Goal: Transaction & Acquisition: Purchase product/service

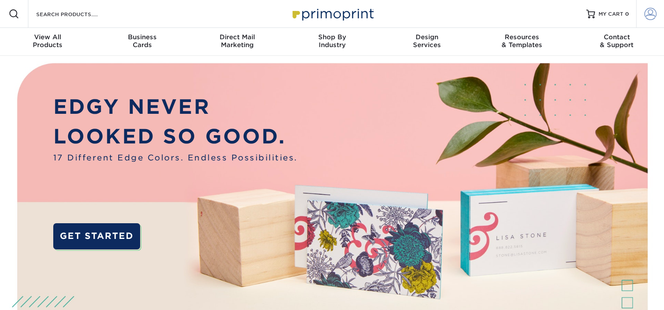
type input "dore@frenchart.net"
click at [648, 17] on span at bounding box center [650, 14] width 12 height 12
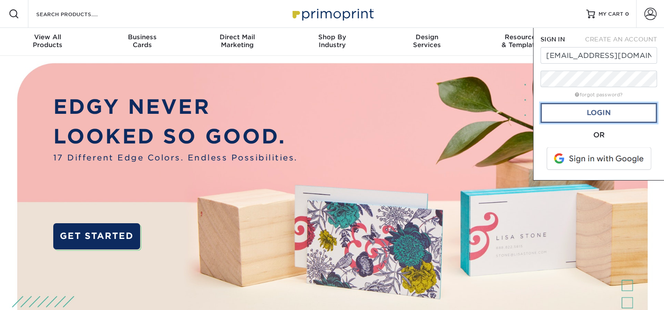
click at [587, 107] on link "Login" at bounding box center [599, 113] width 117 height 20
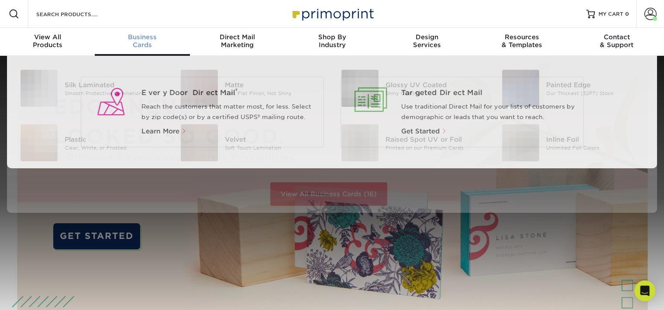
scroll to position [0, 0]
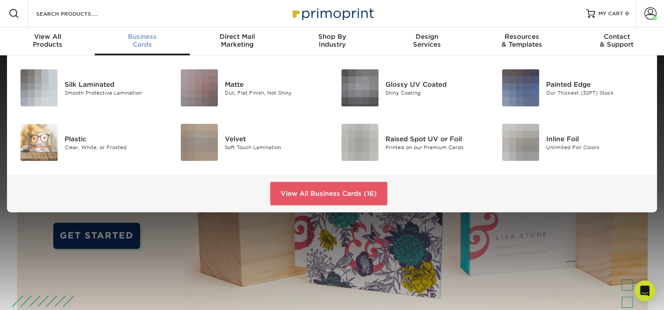
click at [135, 34] on span "Business" at bounding box center [142, 37] width 95 height 8
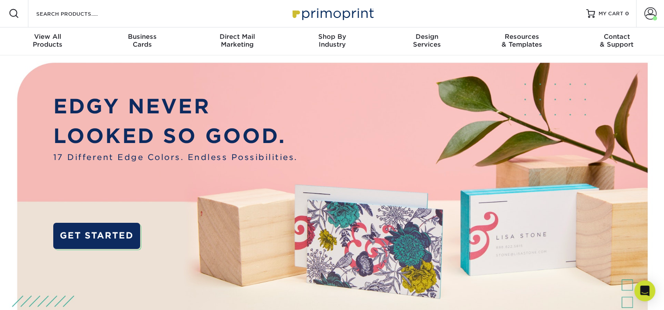
click at [117, 18] on div "Resources Menu Search Products Account Welcome, Dore Account Dashboard Active O…" at bounding box center [332, 14] width 664 height 28
click at [77, 12] on input "Search Products" at bounding box center [77, 13] width 85 height 10
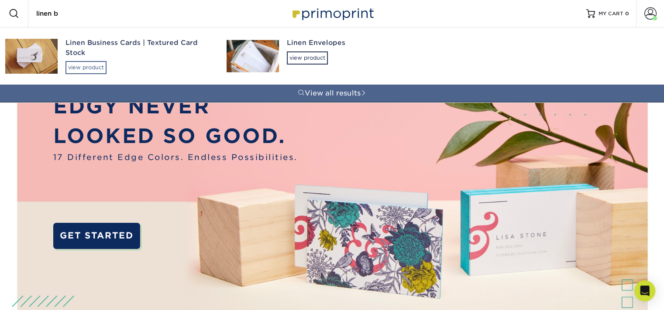
type input "linen b"
click at [86, 62] on div "view product" at bounding box center [85, 67] width 41 height 13
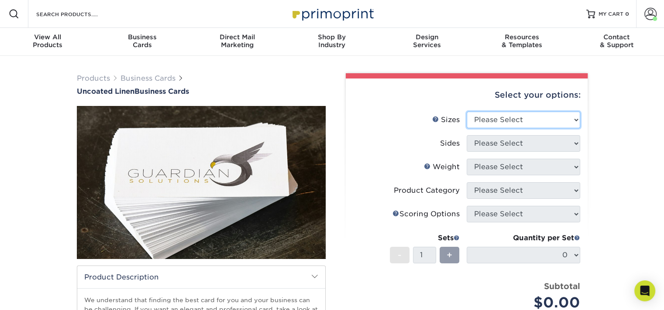
click at [485, 124] on select "Please Select 2" x 3.5" - Standard 2" x 7" - Foldover Card 2.125" x 3.375" - Eu…" at bounding box center [524, 120] width 114 height 17
select select "2.00x3.50"
click at [467, 112] on select "Please Select 2" x 3.5" - Standard 2" x 7" - Foldover Card 2.125" x 3.375" - Eu…" at bounding box center [524, 120] width 114 height 17
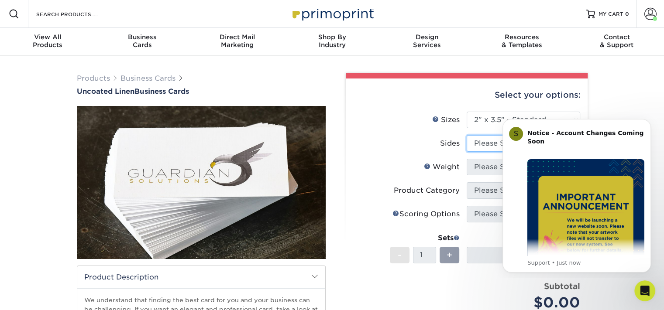
click at [486, 144] on select "Please Select Print Both Sides Print Front Only" at bounding box center [524, 143] width 114 height 17
select select "32d3c223-f82c-492b-b915-ba065a00862f"
click at [467, 135] on select "Please Select Print Both Sides Print Front Only" at bounding box center [524, 143] width 114 height 17
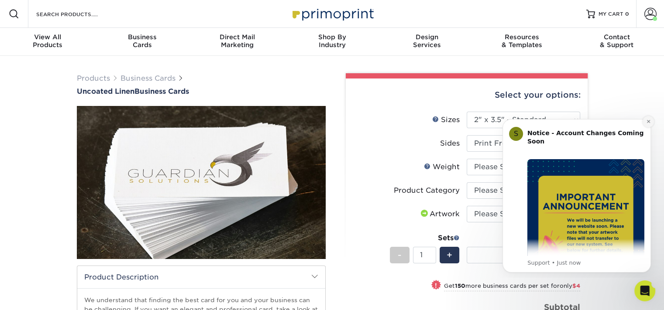
click at [648, 120] on icon "Dismiss notification" at bounding box center [648, 121] width 5 height 5
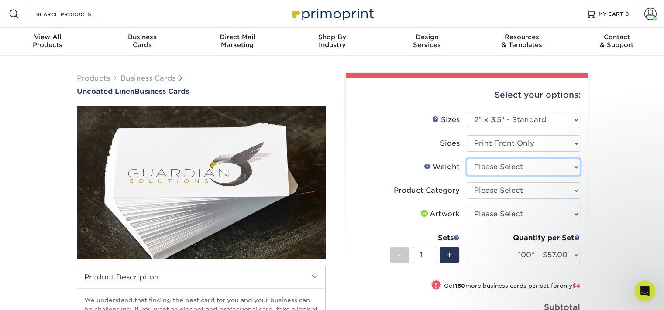
click at [505, 168] on select "Please Select 100LB" at bounding box center [524, 167] width 114 height 17
select select "100LB"
click at [467, 159] on select "Please Select 100LB" at bounding box center [524, 167] width 114 height 17
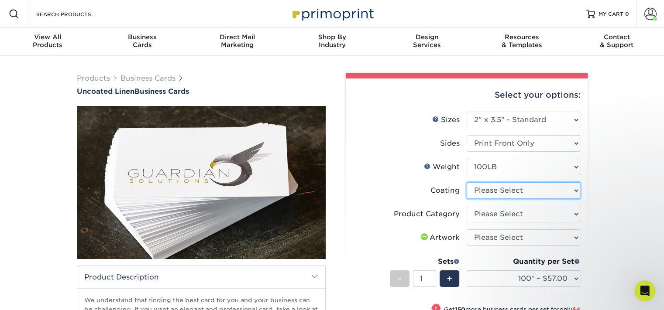
click at [507, 188] on select at bounding box center [524, 191] width 114 height 17
select select "3e7618de-abca-4bda-9f97-8b9129e913d8"
click at [467, 183] on select at bounding box center [524, 191] width 114 height 17
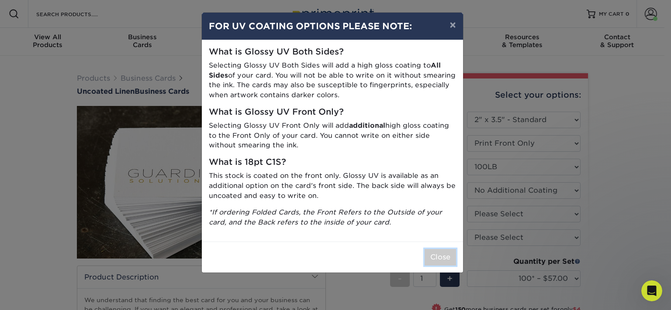
click at [440, 259] on button "Close" at bounding box center [439, 257] width 31 height 17
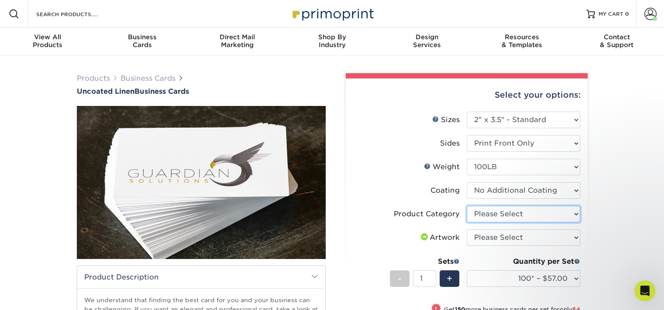
click at [487, 212] on select "Please Select Business Cards" at bounding box center [524, 214] width 114 height 17
select select "3b5148f1-0588-4f88-a218-97bcfdce65c1"
click at [467, 206] on select "Please Select Business Cards" at bounding box center [524, 214] width 114 height 17
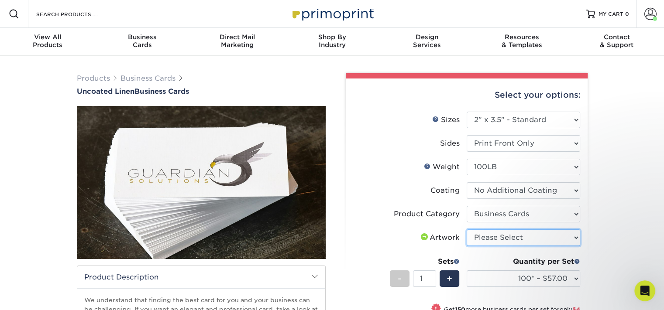
click at [487, 237] on select "Please Select I will upload files I need a design - $100" at bounding box center [524, 238] width 114 height 17
select select "upload"
click at [467, 230] on select "Please Select I will upload files I need a design - $100" at bounding box center [524, 238] width 114 height 17
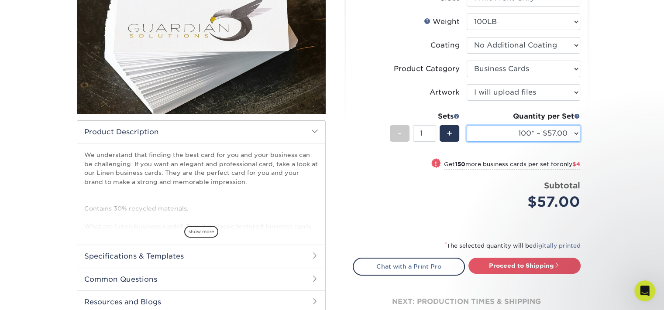
click at [491, 136] on select "100* – $57.00 250* – $61.00 500* – $69.00 1000 – $72.00 2500 – $114.00 5000 – $…" at bounding box center [524, 133] width 114 height 17
select select "5000 – $190.00"
click at [467, 125] on select "100* – $57.00 250* – $61.00 500* – $69.00 1000 – $72.00 2500 – $114.00 5000 – $…" at bounding box center [524, 133] width 114 height 17
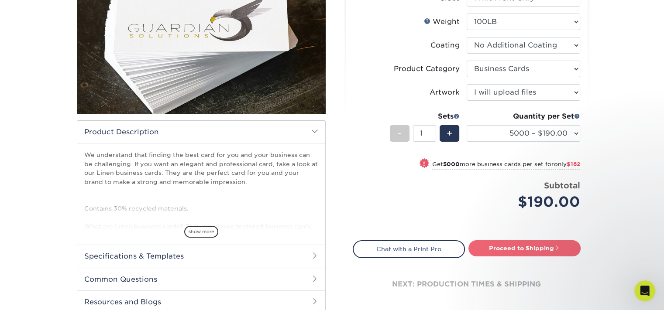
click at [496, 253] on link "Proceed to Shipping" at bounding box center [525, 249] width 112 height 16
type input "Set 1"
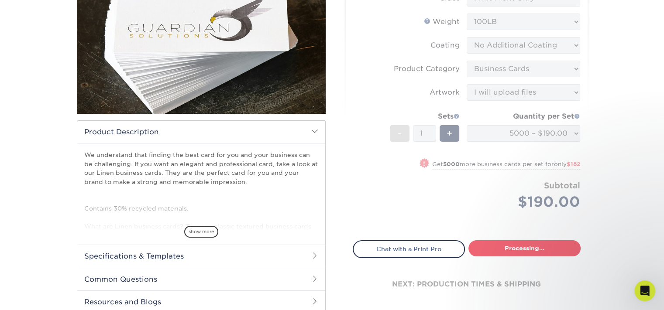
select select "bd035343-4feb-43fa-8ec0-1cde5e034986"
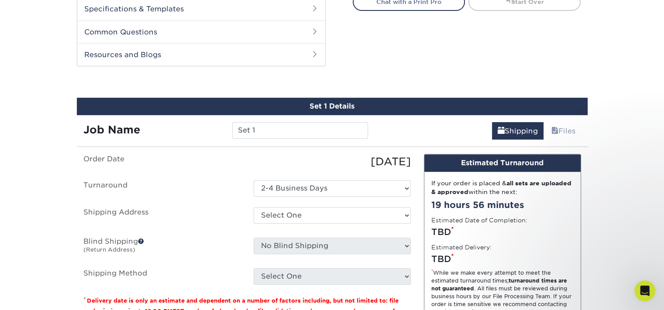
scroll to position [416, 0]
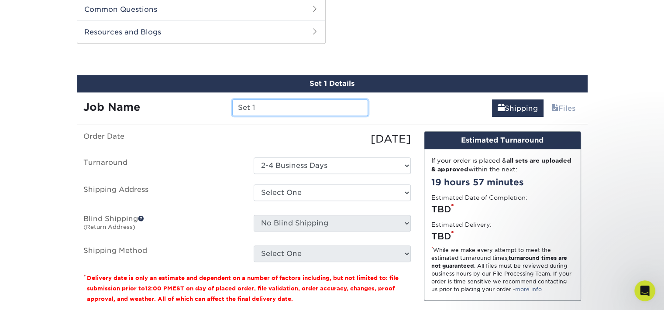
click at [339, 111] on input "Set 1" at bounding box center [300, 108] width 136 height 17
type input "[PERSON_NAME] - gallery director"
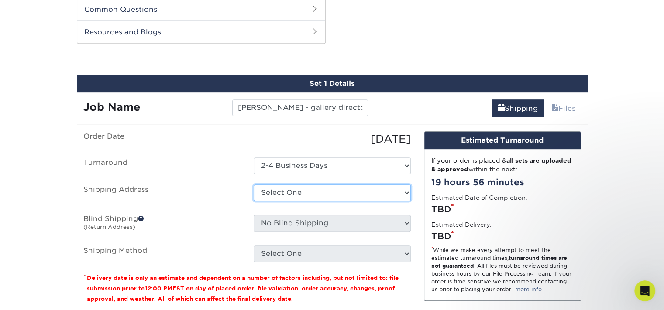
click at [354, 192] on select "Select One billing address CAT Laguna shipping address + Add New Address" at bounding box center [332, 193] width 157 height 17
select select "261151"
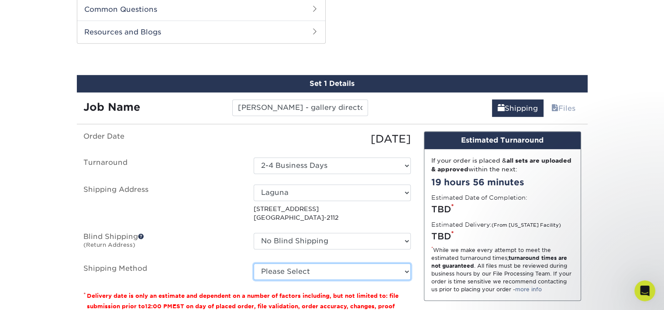
click at [323, 272] on select "Please Select Ground Shipping (+$11.20) 3 Day Shipping Service (+$15.44) 2 Day …" at bounding box center [332, 272] width 157 height 17
click at [254, 264] on select "Please Select Ground Shipping (+$11.20) 3 Day Shipping Service (+$15.44) 2 Day …" at bounding box center [332, 272] width 157 height 17
click at [324, 274] on select "Please Select Ground Shipping (+$11.20) 3 Day Shipping Service (+$15.44) 2 Day …" at bounding box center [332, 272] width 157 height 17
click at [254, 264] on select "Please Select Ground Shipping (+$11.20) 3 Day Shipping Service (+$15.44) 2 Day …" at bounding box center [332, 272] width 157 height 17
click at [323, 276] on select "Please Select Ground Shipping (+$11.20) 3 Day Shipping Service (+$15.44) 2 Day …" at bounding box center [332, 272] width 157 height 17
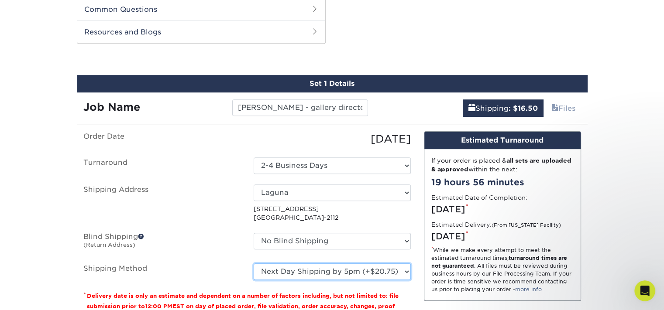
click at [254, 264] on select "Please Select Ground Shipping (+$11.20) 3 Day Shipping Service (+$15.44) 2 Day …" at bounding box center [332, 272] width 157 height 17
click at [324, 266] on select "Please Select Ground Shipping (+$11.20) 3 Day Shipping Service (+$15.44) 2 Day …" at bounding box center [332, 272] width 157 height 17
select select "03"
click at [254, 264] on select "Please Select Ground Shipping (+$11.20) 3 Day Shipping Service (+$15.44) 2 Day …" at bounding box center [332, 272] width 157 height 17
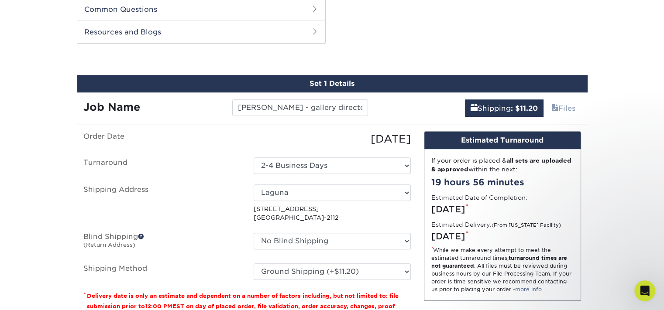
click at [190, 234] on label "Blind Shipping (Return Address)" at bounding box center [162, 243] width 170 height 20
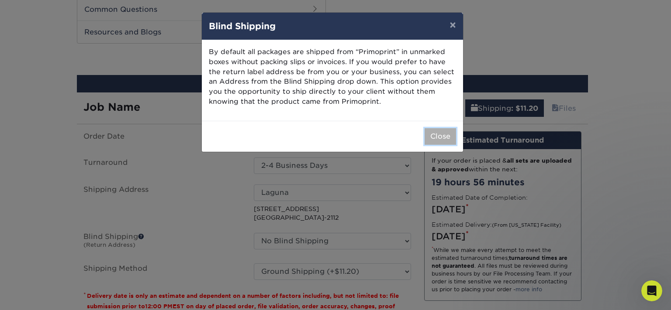
click at [441, 131] on button "Close" at bounding box center [439, 136] width 31 height 17
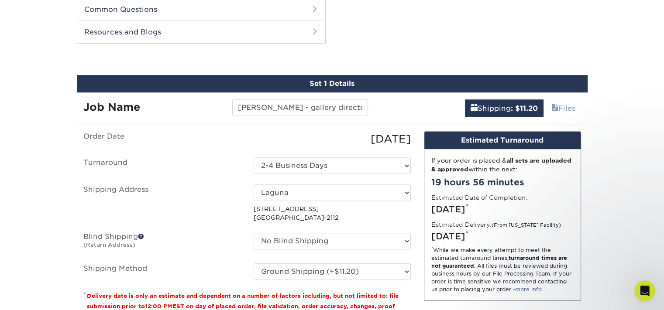
scroll to position [561, 0]
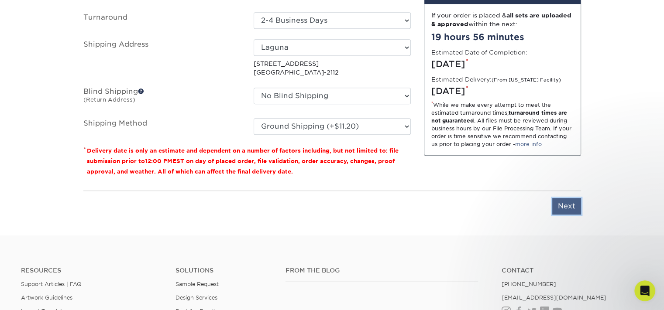
click at [565, 207] on input "Next" at bounding box center [566, 206] width 29 height 17
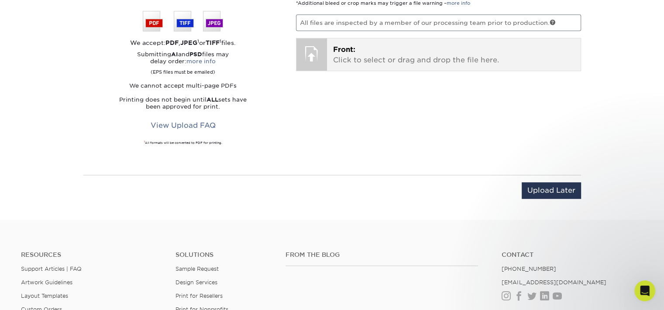
click at [459, 64] on div "Front: Click to select or drag and drop the file here. Choose file" at bounding box center [454, 54] width 254 height 32
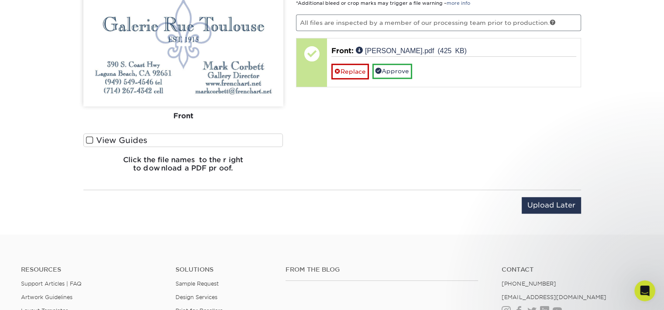
click at [330, 113] on div "Your files including bleed should be: 2.125 " x 3.625 " *Additional bleed or cr…" at bounding box center [438, 85] width 298 height 190
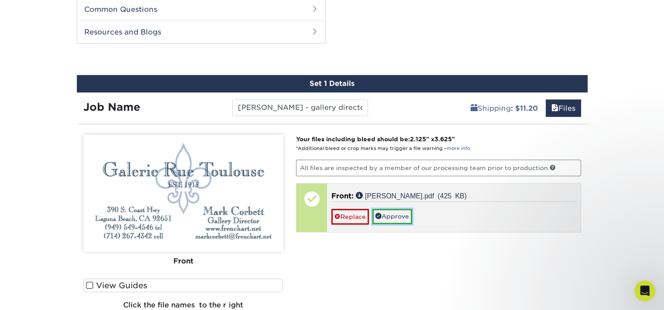
click at [390, 214] on link "Approve" at bounding box center [392, 216] width 40 height 15
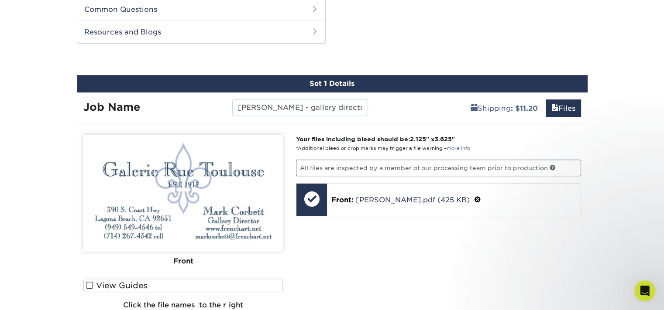
click at [390, 250] on div "Your files including bleed should be: 2.125 " x 3.625 " *Additional bleed or cr…" at bounding box center [438, 230] width 298 height 190
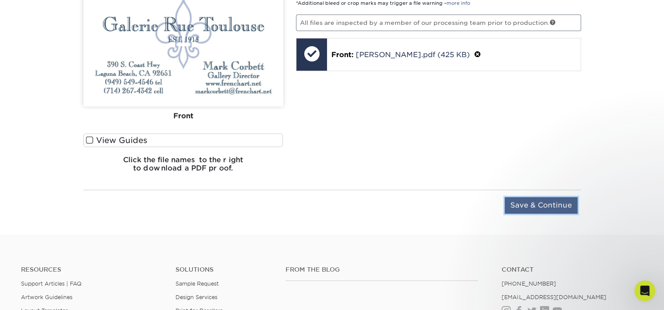
click at [517, 204] on input "Save & Continue" at bounding box center [541, 205] width 73 height 17
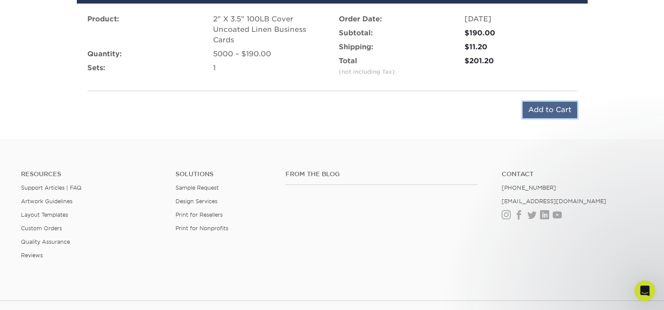
click at [550, 102] on input "Add to Cart" at bounding box center [550, 110] width 55 height 17
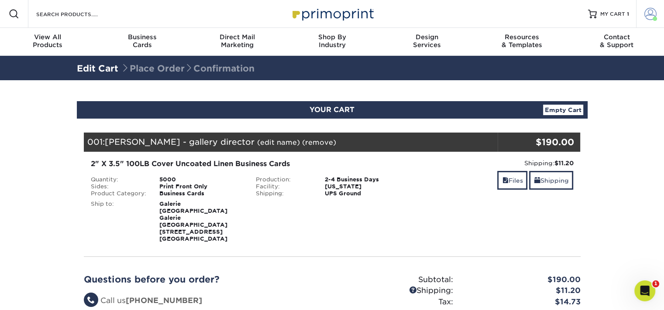
click at [646, 16] on span at bounding box center [650, 14] width 12 height 12
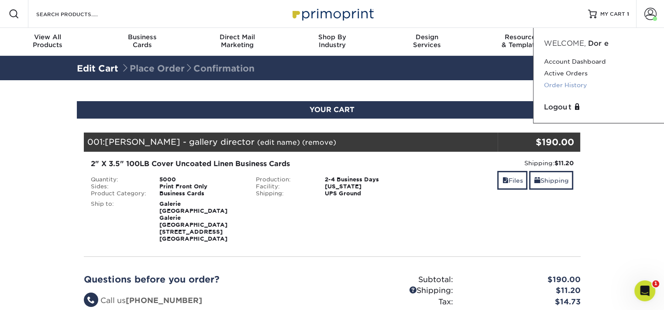
click at [565, 80] on link "Order History" at bounding box center [599, 85] width 110 height 12
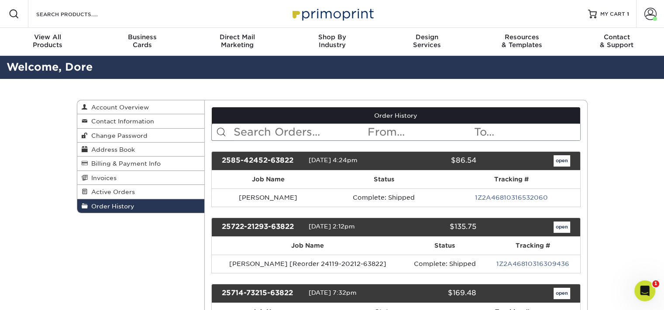
scroll to position [145, 0]
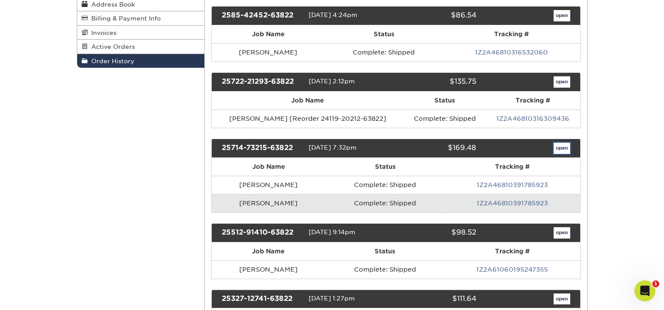
click at [561, 147] on link "open" at bounding box center [562, 148] width 17 height 11
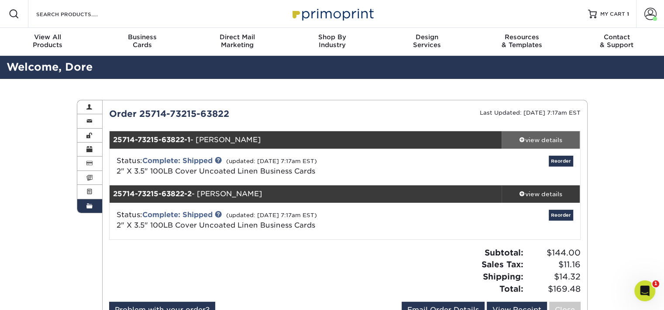
click at [547, 140] on div "view details" at bounding box center [541, 140] width 79 height 9
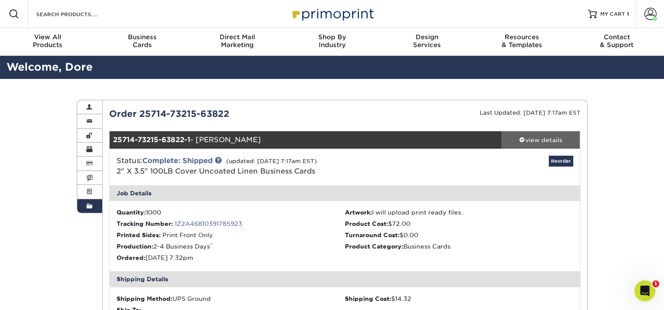
click at [547, 140] on div "view details" at bounding box center [541, 140] width 79 height 9
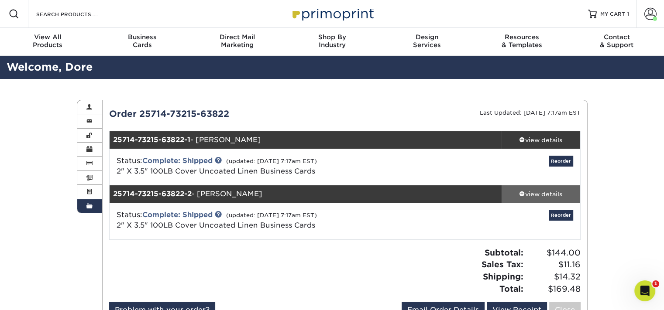
click at [547, 190] on div "view details" at bounding box center [541, 194] width 79 height 9
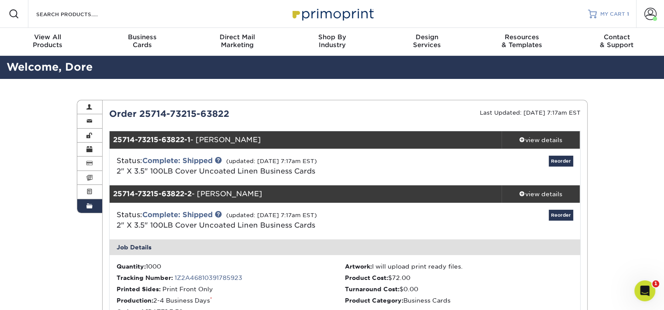
click at [604, 14] on span "MY CART" at bounding box center [612, 13] width 25 height 7
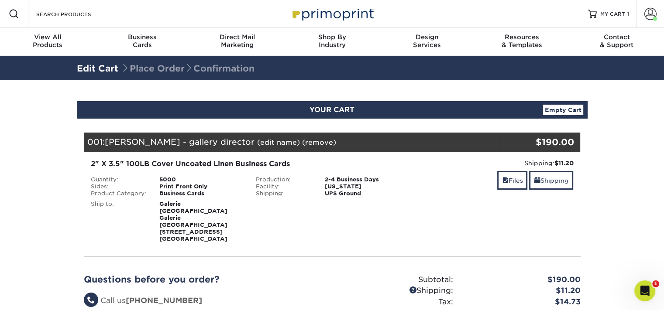
scroll to position [145, 0]
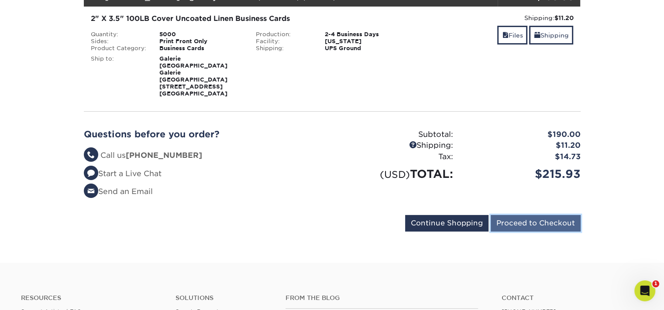
click at [572, 224] on input "Proceed to Checkout" at bounding box center [536, 223] width 90 height 17
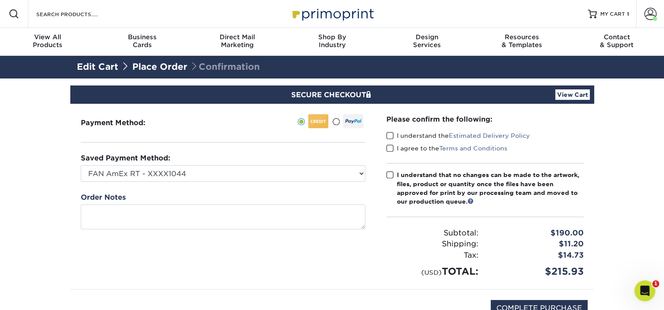
click at [387, 137] on span at bounding box center [389, 136] width 7 height 8
click at [0, 0] on input "I understand the Estimated Delivery Policy" at bounding box center [0, 0] width 0 height 0
click at [387, 148] on span at bounding box center [389, 149] width 7 height 8
click at [0, 0] on input "I agree to the Terms and Conditions" at bounding box center [0, 0] width 0 height 0
click at [386, 174] on span at bounding box center [389, 175] width 7 height 8
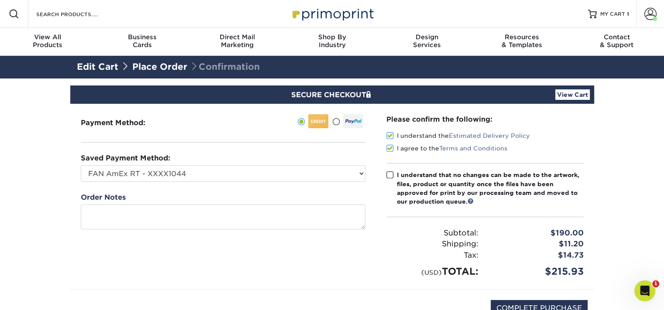
click at [0, 0] on input "I understand that no changes can be made to the artwork, files, product or quan…" at bounding box center [0, 0] width 0 height 0
click at [650, 124] on section "SECURE CHECKOUT View Cart Payment Method: Saved Payment Method:" at bounding box center [332, 218] width 664 height 279
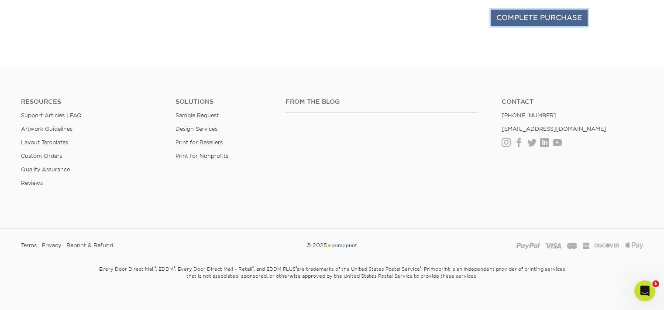
click at [536, 18] on input "COMPLETE PURCHASE" at bounding box center [539, 18] width 97 height 17
type input "PROCESSING, PLEASE WAIT..."
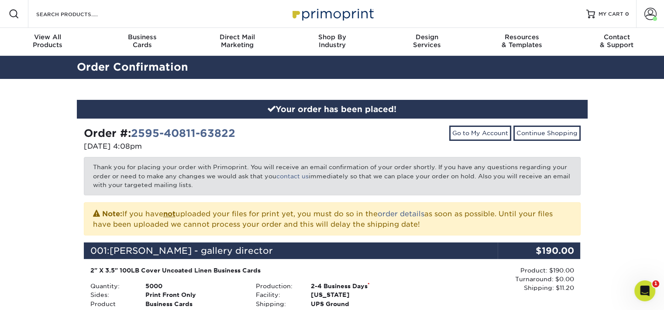
click at [49, 214] on div "Your order has been placed! Order #: 2595-40811-63822 [DATE] 4:08pm Go to My Ac…" at bounding box center [332, 305] width 664 height 453
click at [629, 248] on div "Your order has been placed! Order #: 2595-40811-63822 [DATE] 4:08pm Go to My Ac…" at bounding box center [332, 305] width 664 height 453
